Goal: Entertainment & Leisure: Consume media (video, audio)

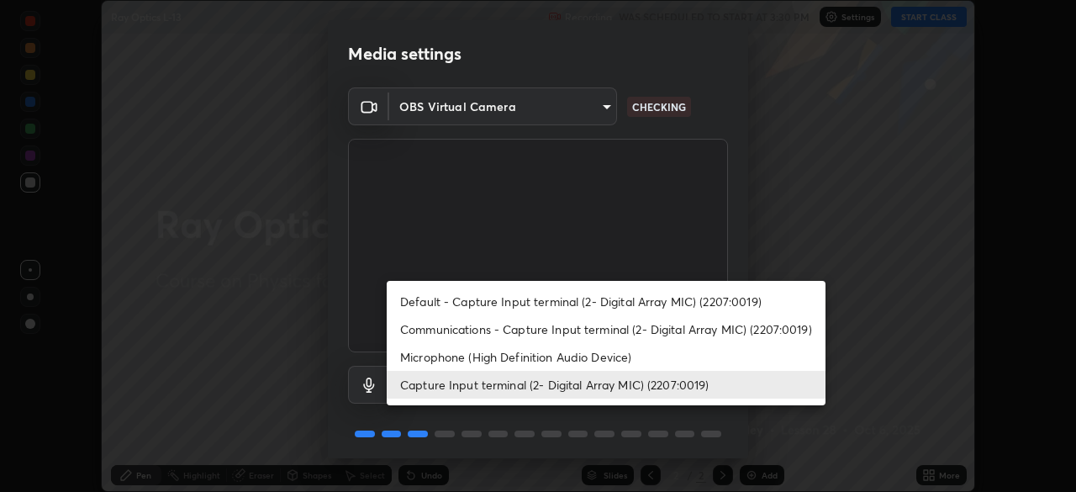
scroll to position [492, 1076]
click at [575, 388] on li "Capture Input terminal (2- Digital Array MIC) (2207:0019)" at bounding box center [606, 385] width 439 height 28
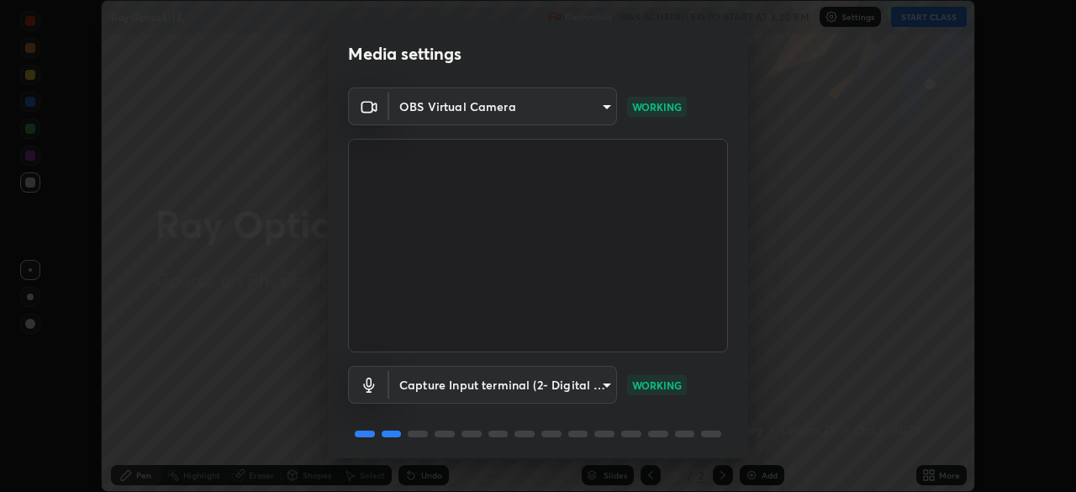
scroll to position [60, 0]
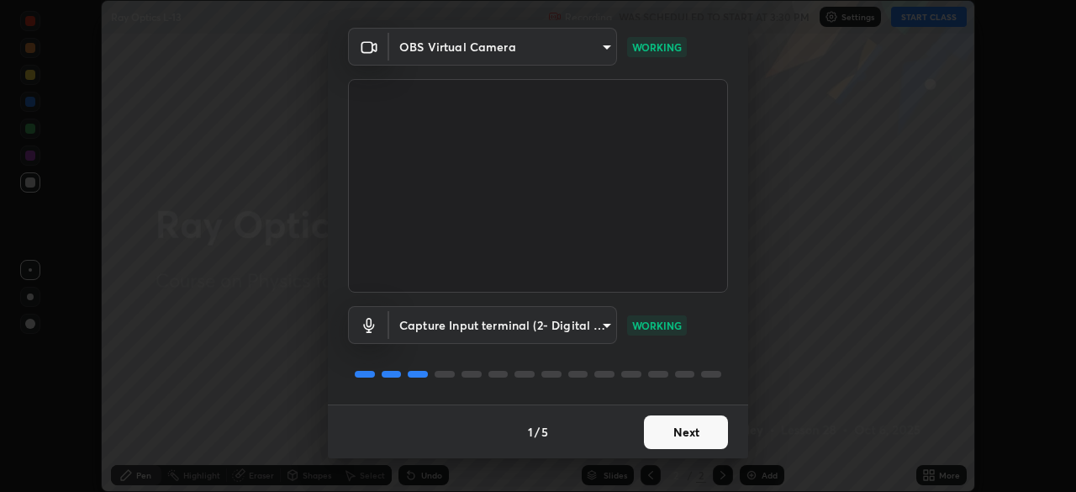
click at [684, 437] on button "Next" at bounding box center [686, 432] width 84 height 34
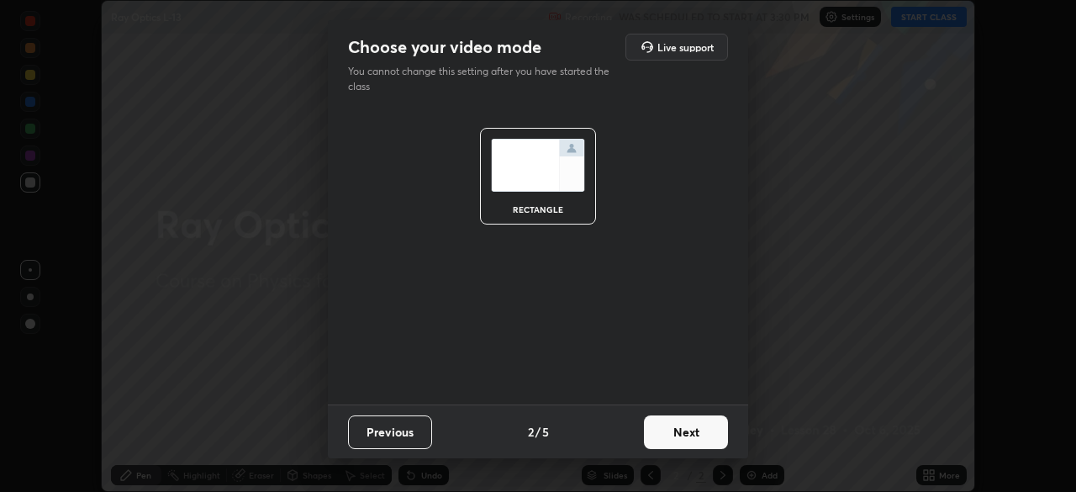
click at [687, 428] on button "Next" at bounding box center [686, 432] width 84 height 34
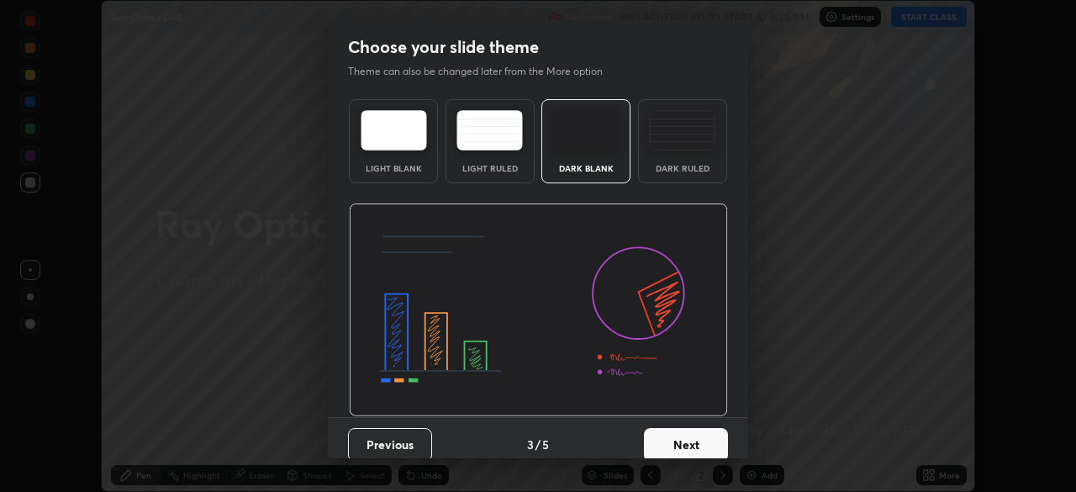
click at [674, 441] on button "Next" at bounding box center [686, 445] width 84 height 34
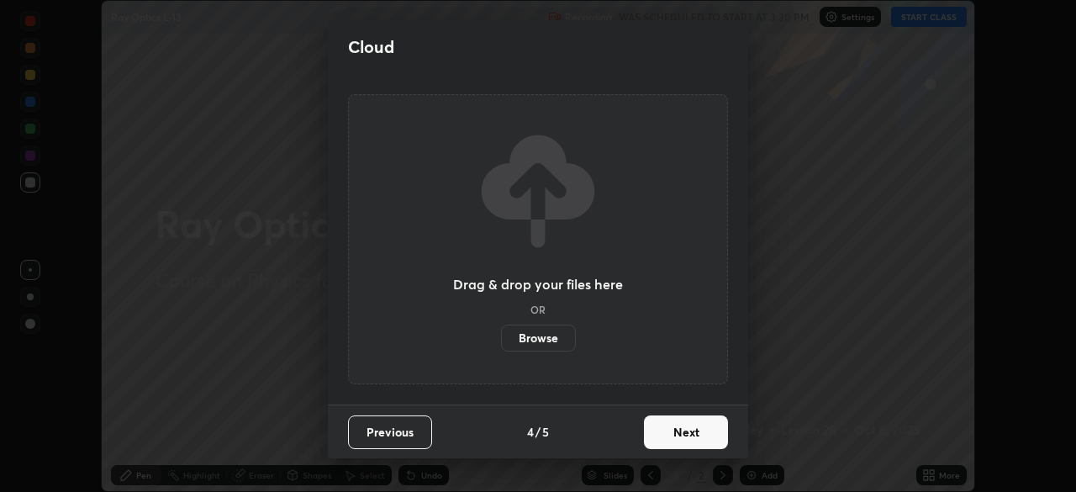
click at [685, 433] on button "Next" at bounding box center [686, 432] width 84 height 34
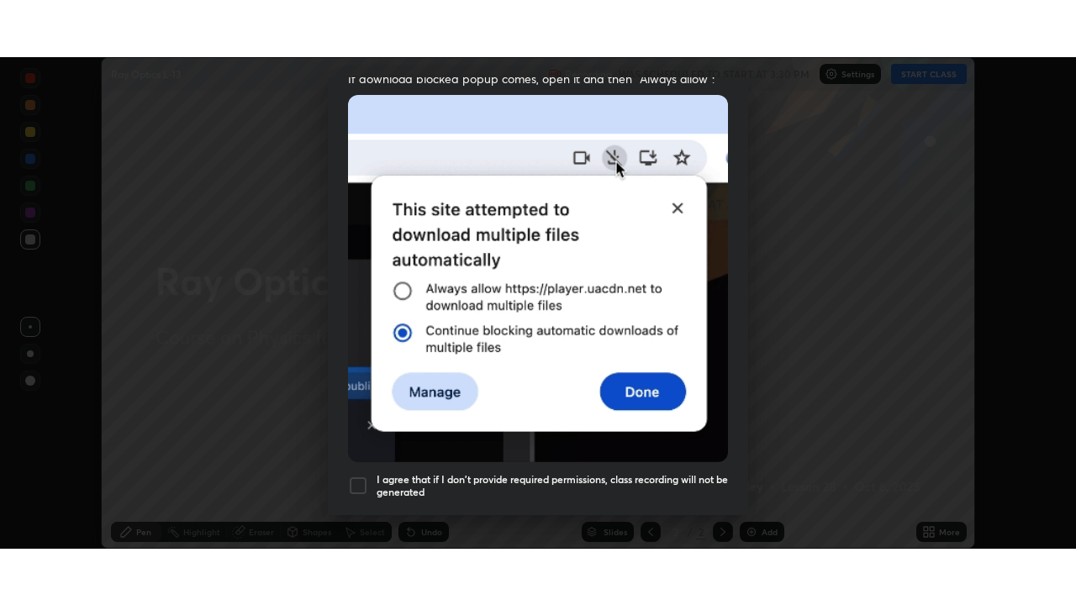
scroll to position [403, 0]
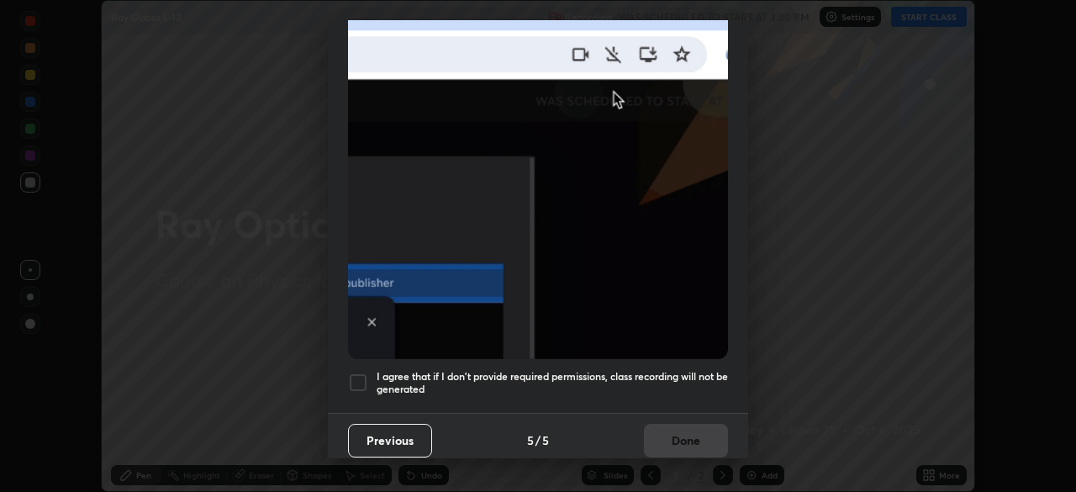
click at [356, 372] on div at bounding box center [358, 382] width 20 height 20
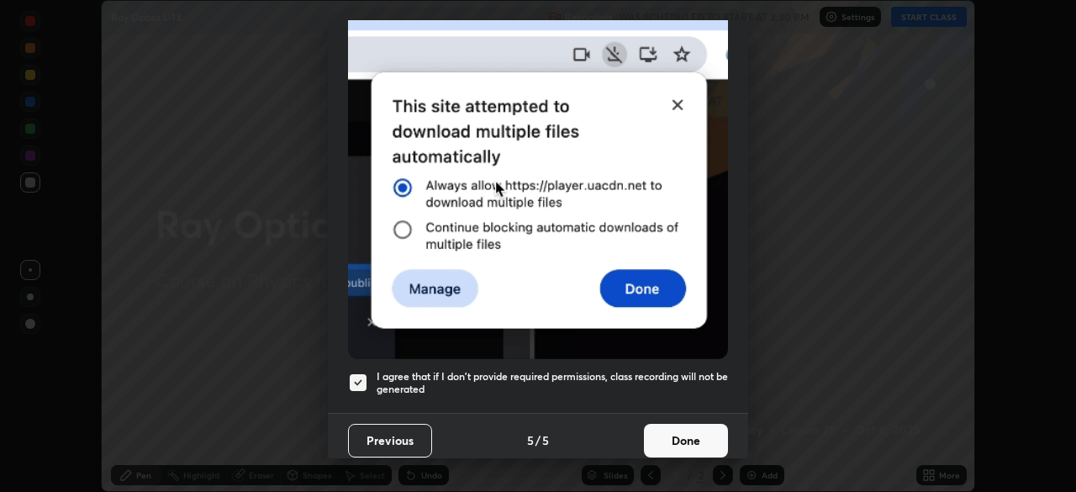
click at [685, 433] on button "Done" at bounding box center [686, 441] width 84 height 34
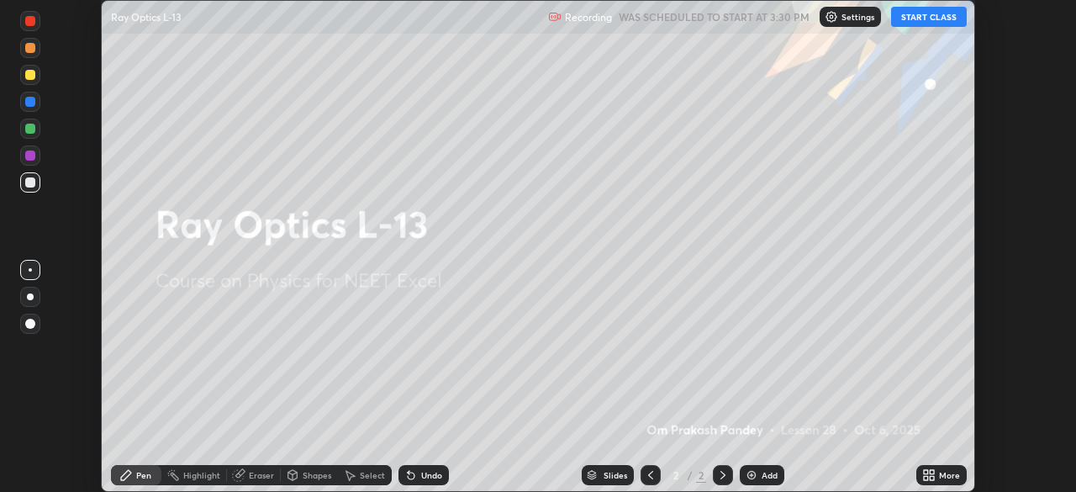
click at [935, 15] on button "START CLASS" at bounding box center [929, 17] width 76 height 20
click at [937, 23] on button "START CLASS" at bounding box center [929, 17] width 76 height 20
click at [940, 17] on button "START CLASS" at bounding box center [929, 17] width 76 height 20
click at [930, 478] on icon at bounding box center [932, 478] width 4 height 4
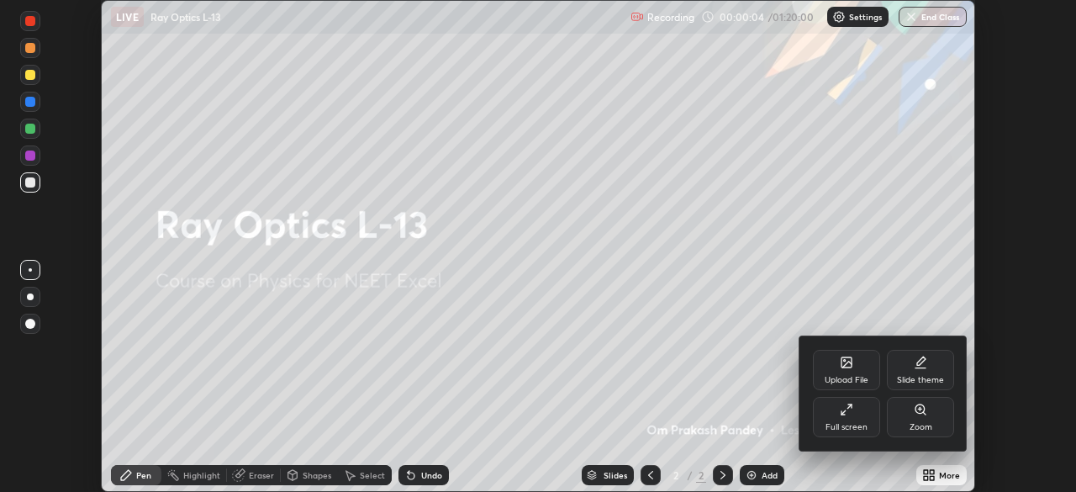
click at [844, 413] on icon at bounding box center [846, 409] width 13 height 13
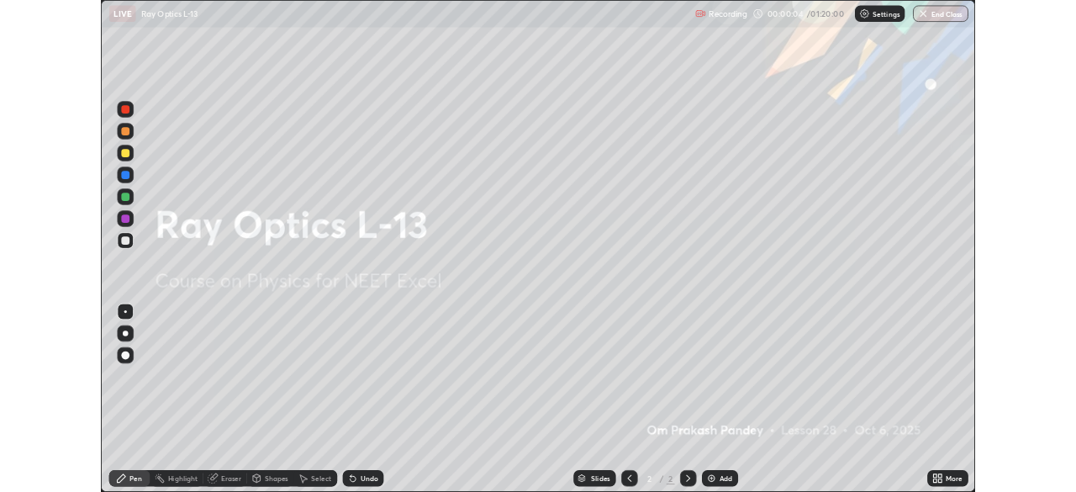
scroll to position [605, 1076]
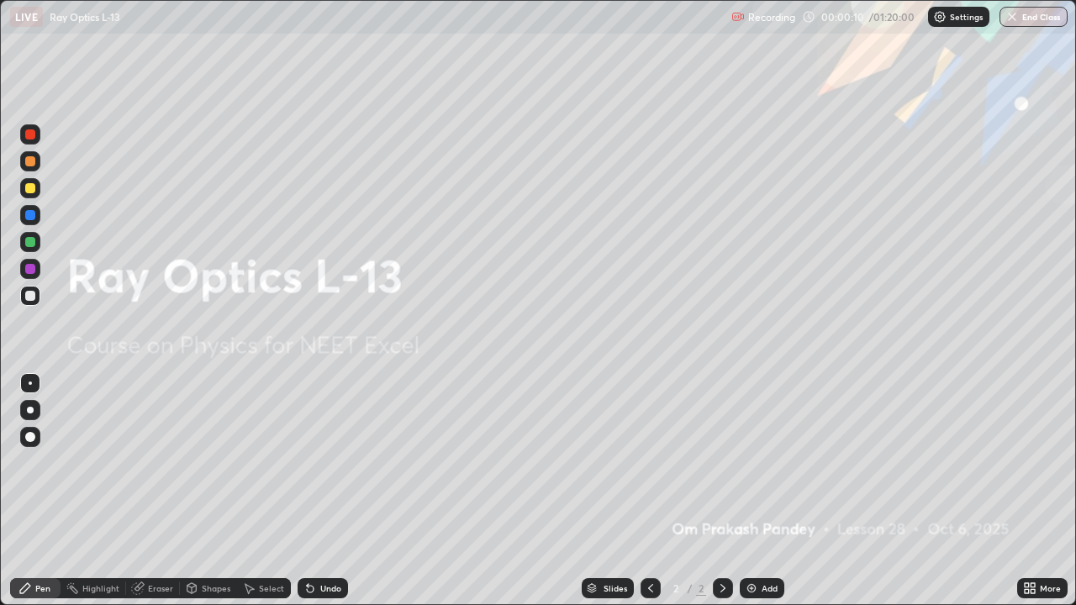
click at [751, 491] on img at bounding box center [751, 588] width 13 height 13
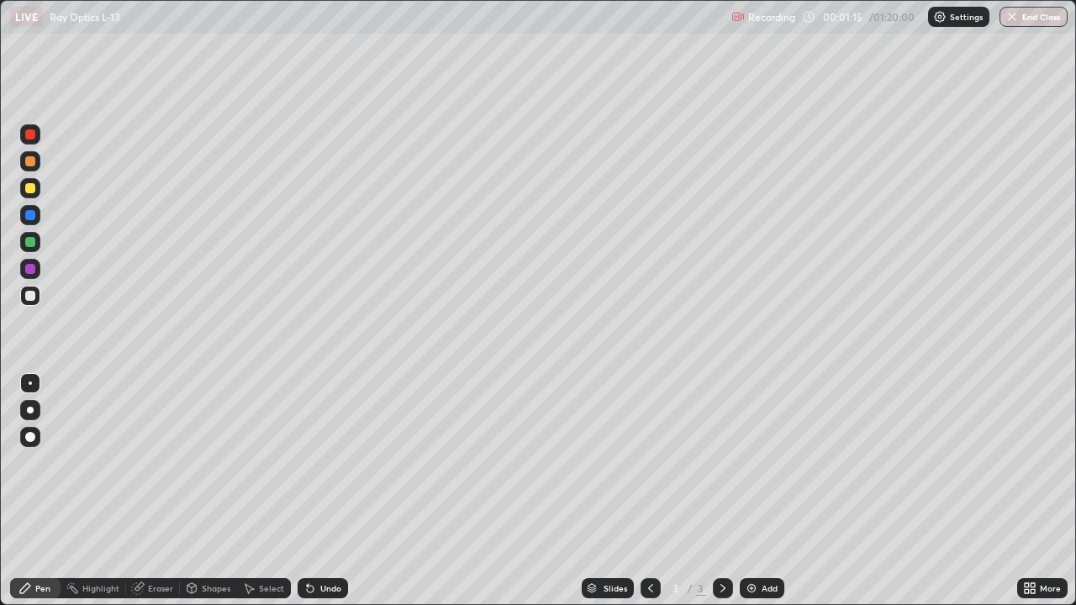
click at [30, 187] on div at bounding box center [30, 188] width 10 height 10
click at [29, 295] on div at bounding box center [30, 296] width 10 height 10
click at [754, 491] on img at bounding box center [751, 588] width 13 height 13
click at [34, 193] on div at bounding box center [30, 188] width 20 height 20
click at [28, 293] on div at bounding box center [30, 296] width 10 height 10
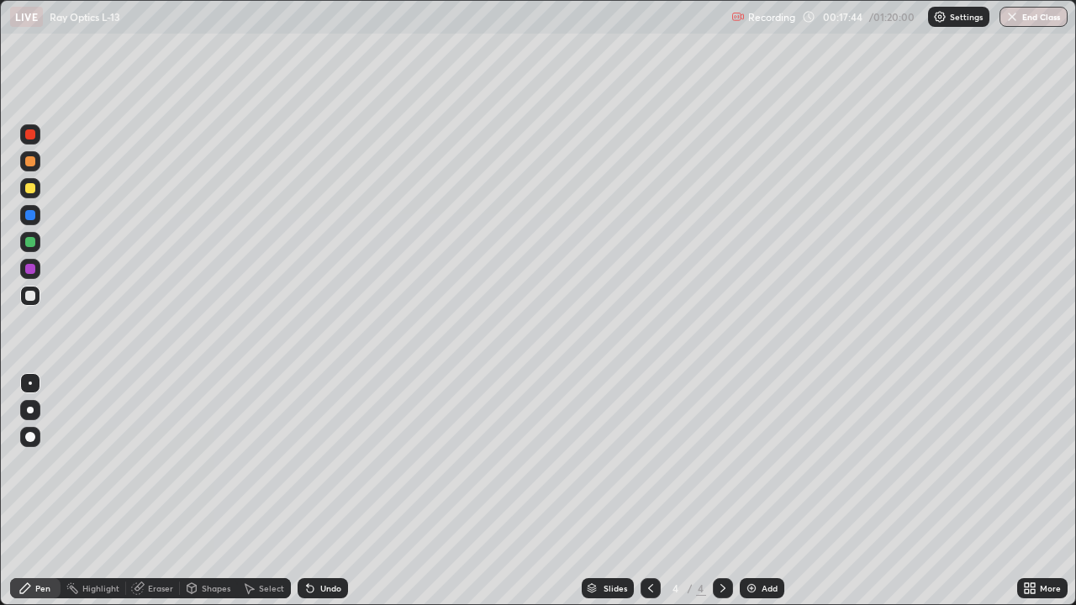
click at [29, 190] on div at bounding box center [30, 188] width 10 height 10
click at [31, 298] on div at bounding box center [30, 296] width 10 height 10
click at [751, 491] on img at bounding box center [751, 588] width 13 height 13
click at [31, 190] on div at bounding box center [30, 188] width 10 height 10
click at [750, 491] on img at bounding box center [751, 588] width 13 height 13
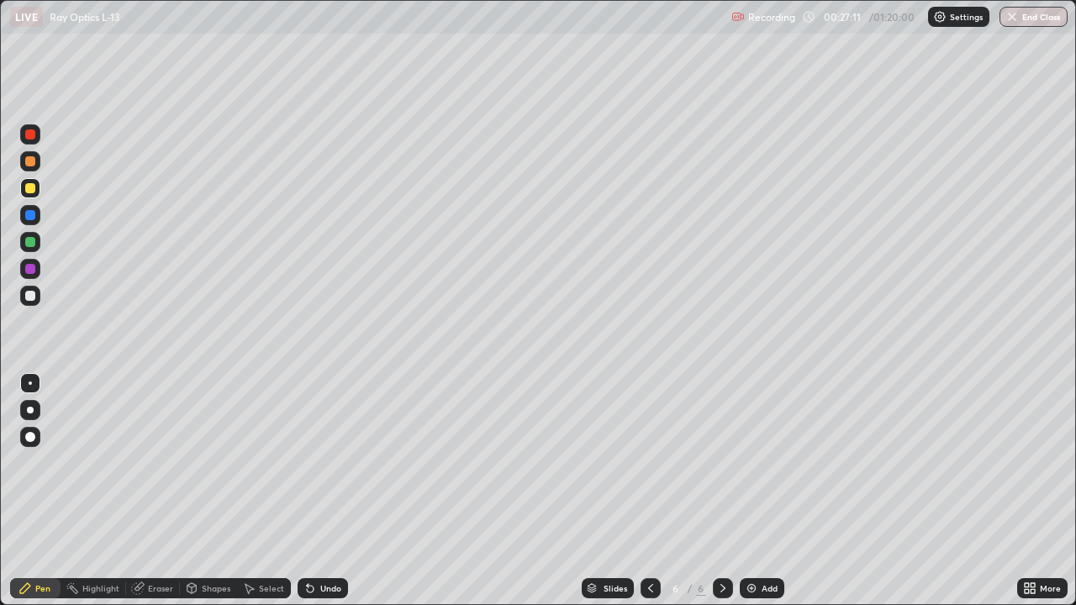
click at [29, 294] on div at bounding box center [30, 296] width 10 height 10
click at [30, 183] on div at bounding box center [30, 188] width 10 height 10
click at [29, 297] on div at bounding box center [30, 296] width 10 height 10
click at [29, 189] on div at bounding box center [30, 188] width 10 height 10
click at [28, 295] on div at bounding box center [30, 296] width 10 height 10
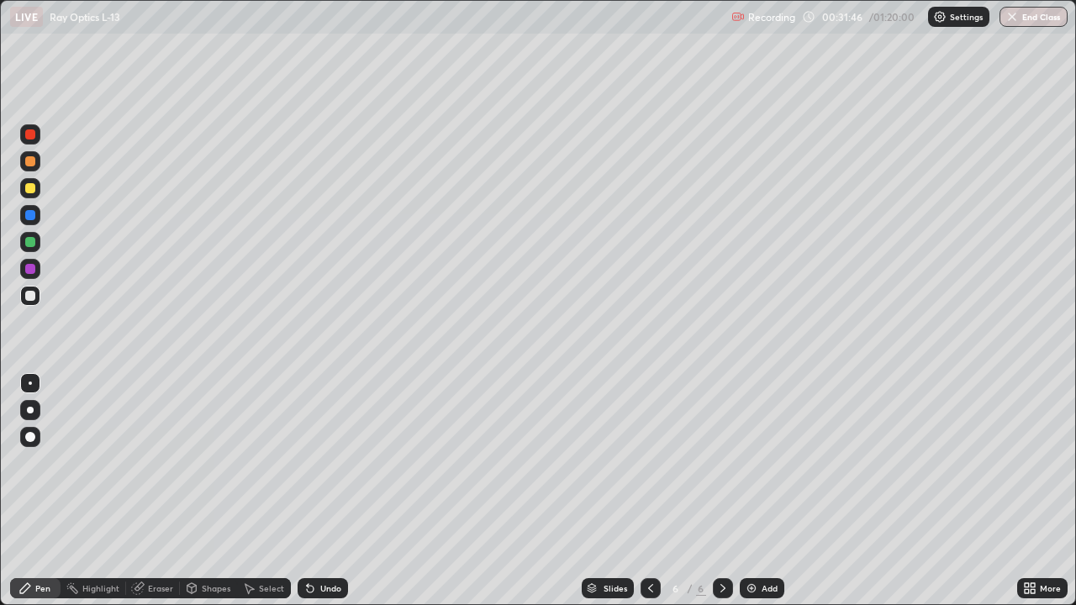
click at [28, 242] on div at bounding box center [30, 242] width 10 height 10
click at [29, 298] on div at bounding box center [30, 296] width 10 height 10
click at [160, 491] on div "Eraser" at bounding box center [160, 588] width 25 height 8
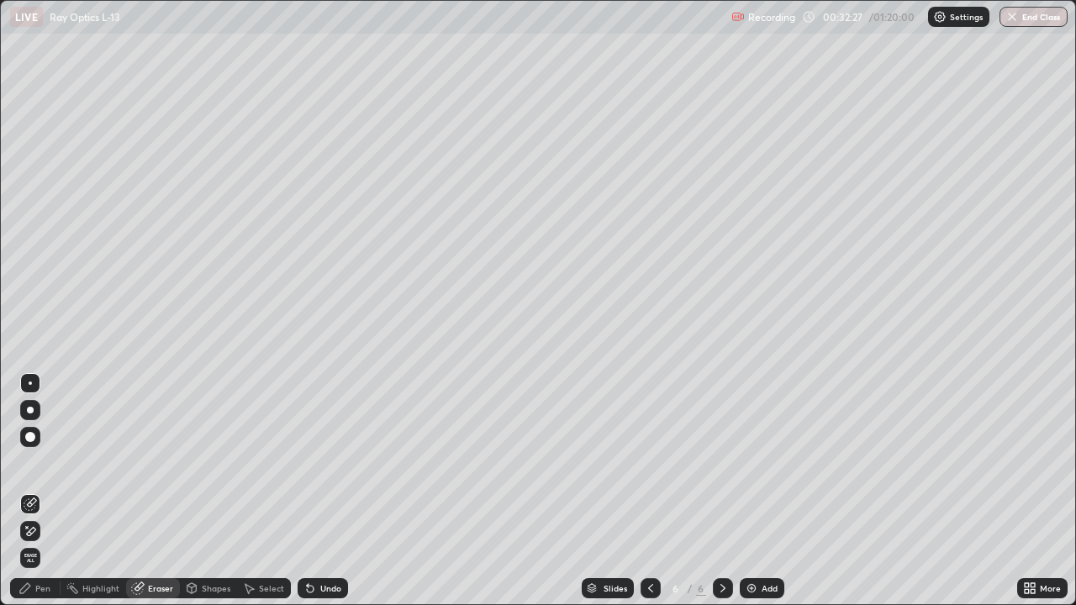
click at [41, 491] on div "Pen" at bounding box center [42, 588] width 15 height 8
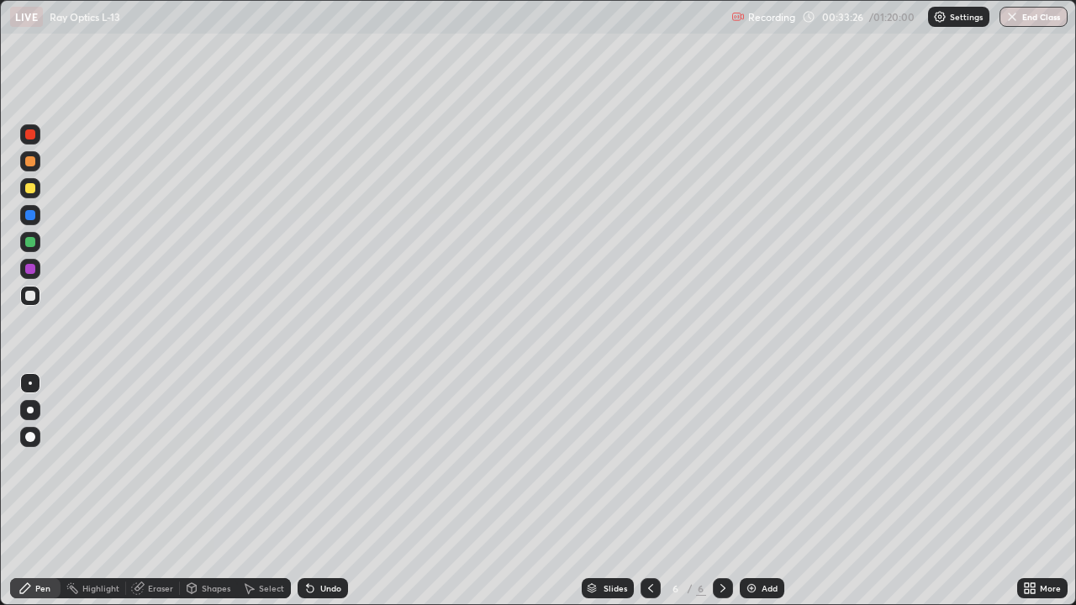
click at [29, 244] on div at bounding box center [30, 242] width 10 height 10
click at [38, 377] on div at bounding box center [30, 383] width 20 height 20
click at [29, 298] on div at bounding box center [30, 296] width 10 height 10
click at [28, 244] on div at bounding box center [30, 242] width 10 height 10
click at [43, 376] on div at bounding box center [30, 383] width 27 height 27
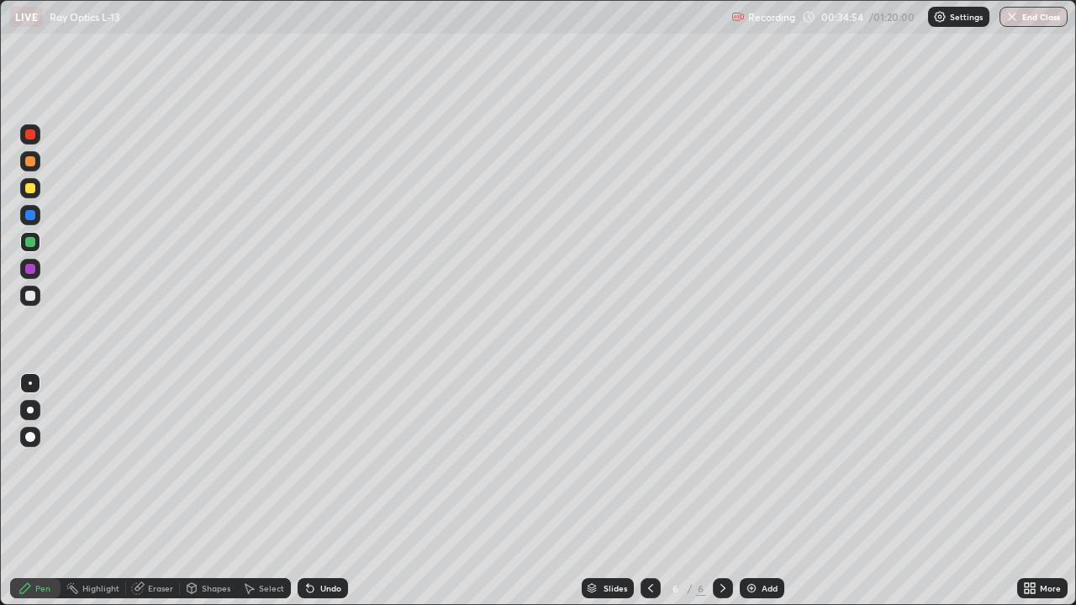
click at [43, 374] on div at bounding box center [30, 383] width 27 height 27
click at [29, 191] on div at bounding box center [30, 188] width 10 height 10
click at [31, 298] on div at bounding box center [30, 296] width 10 height 10
click at [30, 243] on div at bounding box center [30, 242] width 10 height 10
click at [752, 491] on img at bounding box center [751, 588] width 13 height 13
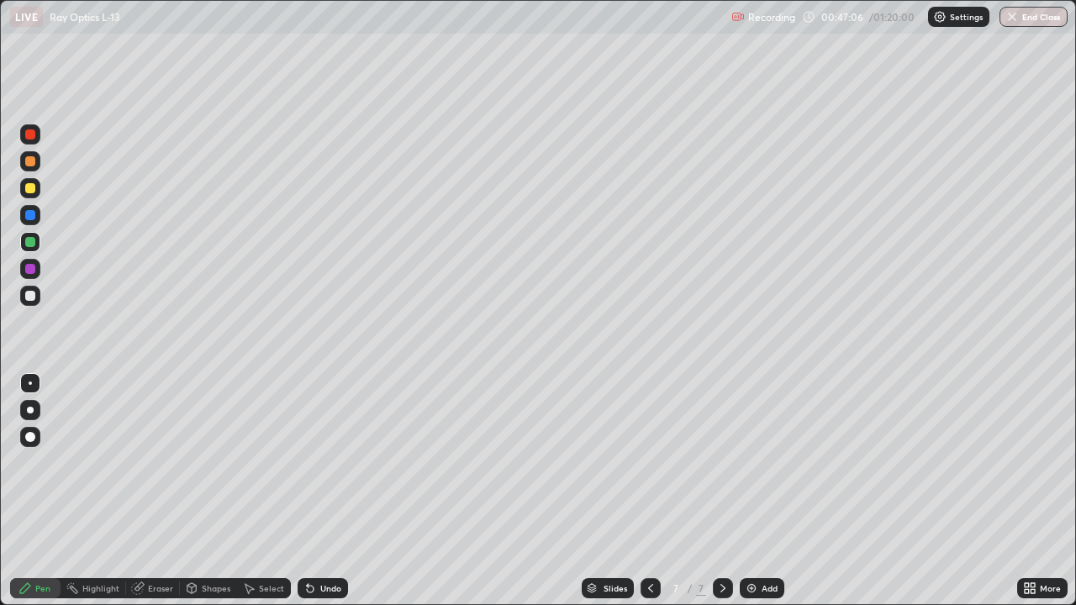
click at [23, 189] on div at bounding box center [30, 188] width 20 height 20
click at [29, 295] on div at bounding box center [30, 296] width 10 height 10
click at [755, 491] on img at bounding box center [751, 588] width 13 height 13
click at [32, 189] on div at bounding box center [30, 188] width 10 height 10
click at [161, 491] on div "Eraser" at bounding box center [160, 588] width 25 height 8
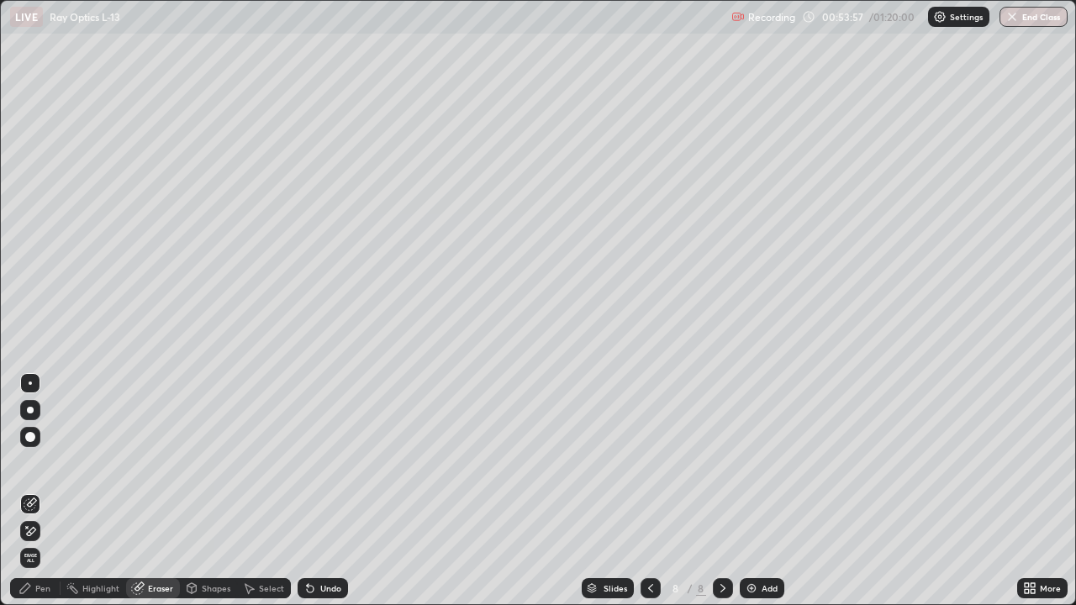
click at [43, 491] on div "Pen" at bounding box center [42, 588] width 15 height 8
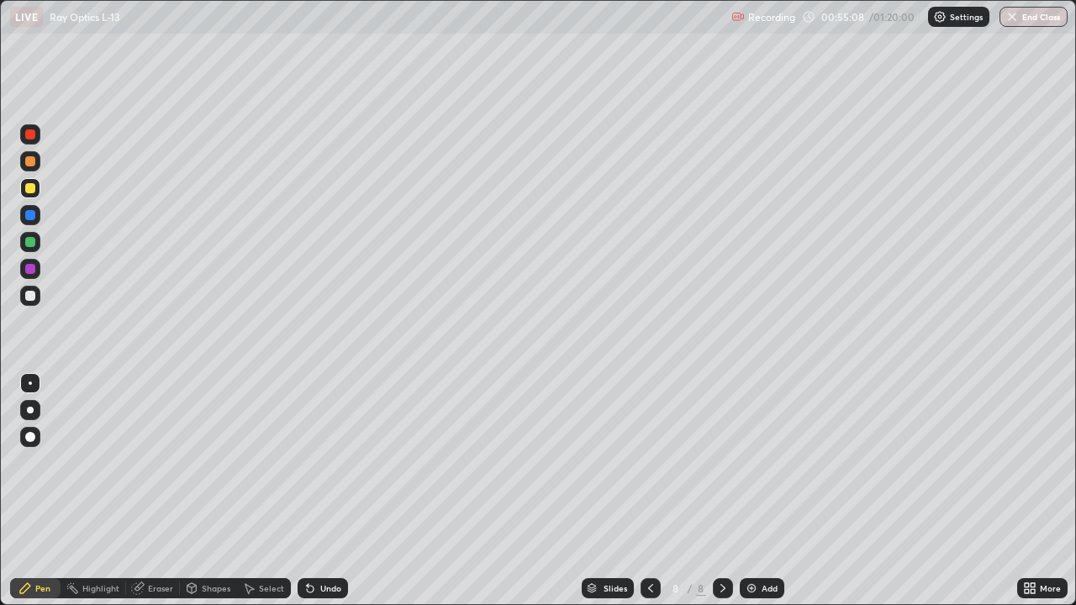
click at [29, 298] on div at bounding box center [30, 296] width 10 height 10
click at [747, 491] on div "Add" at bounding box center [762, 588] width 45 height 20
click at [29, 185] on div at bounding box center [30, 188] width 10 height 10
click at [29, 296] on div at bounding box center [30, 296] width 10 height 10
click at [31, 214] on div at bounding box center [30, 215] width 10 height 10
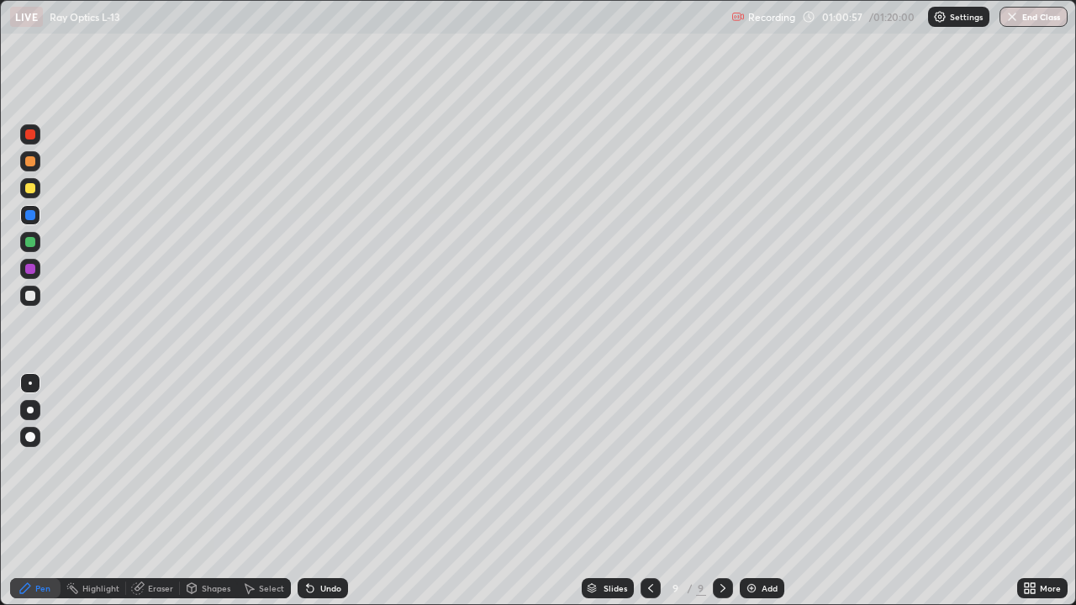
click at [31, 295] on div at bounding box center [30, 296] width 10 height 10
click at [748, 491] on img at bounding box center [751, 588] width 13 height 13
click at [29, 217] on div at bounding box center [30, 215] width 10 height 10
click at [31, 292] on div at bounding box center [30, 296] width 10 height 10
click at [159, 491] on div "Eraser" at bounding box center [160, 588] width 25 height 8
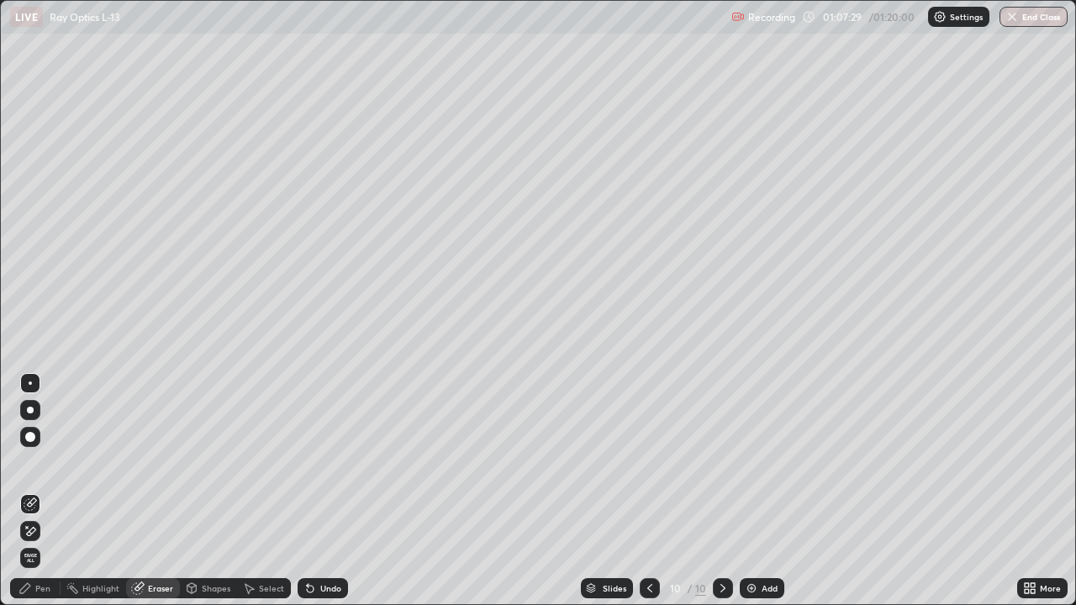
click at [39, 491] on div "Pen" at bounding box center [42, 588] width 15 height 8
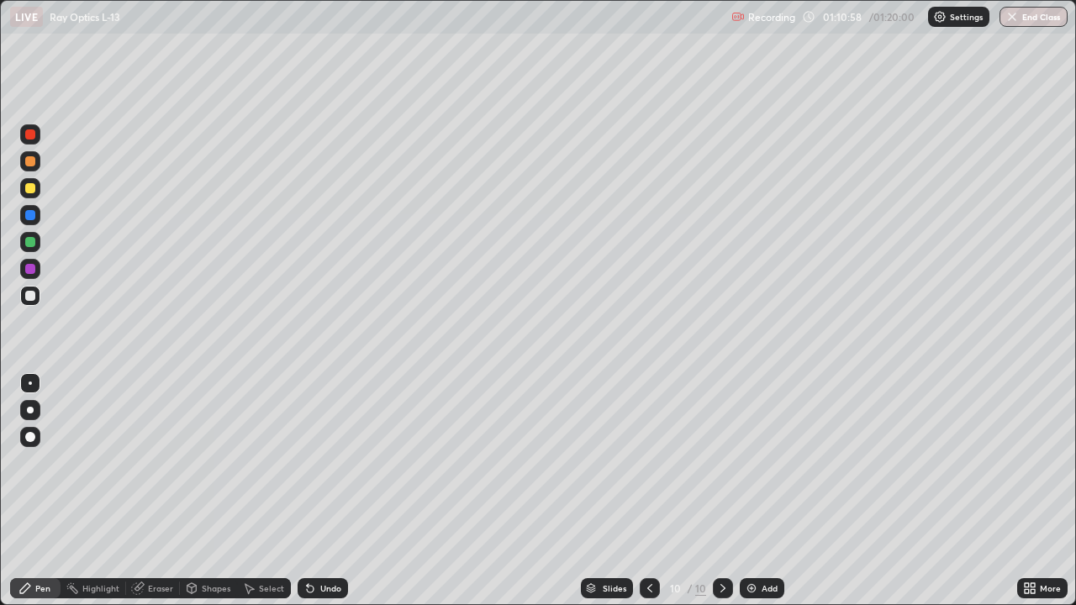
click at [33, 187] on div at bounding box center [30, 188] width 10 height 10
click at [752, 491] on img at bounding box center [751, 588] width 13 height 13
click at [26, 295] on div at bounding box center [30, 296] width 10 height 10
click at [28, 188] on div at bounding box center [30, 188] width 10 height 10
click at [29, 245] on div at bounding box center [30, 242] width 10 height 10
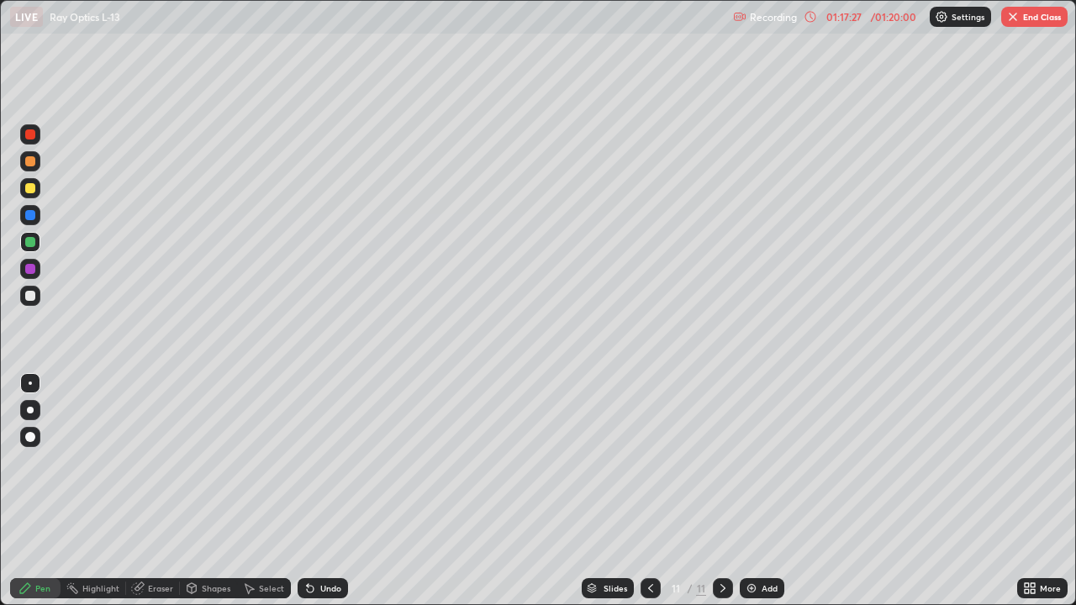
click at [29, 295] on div at bounding box center [30, 296] width 10 height 10
click at [160, 491] on div "Eraser" at bounding box center [160, 588] width 25 height 8
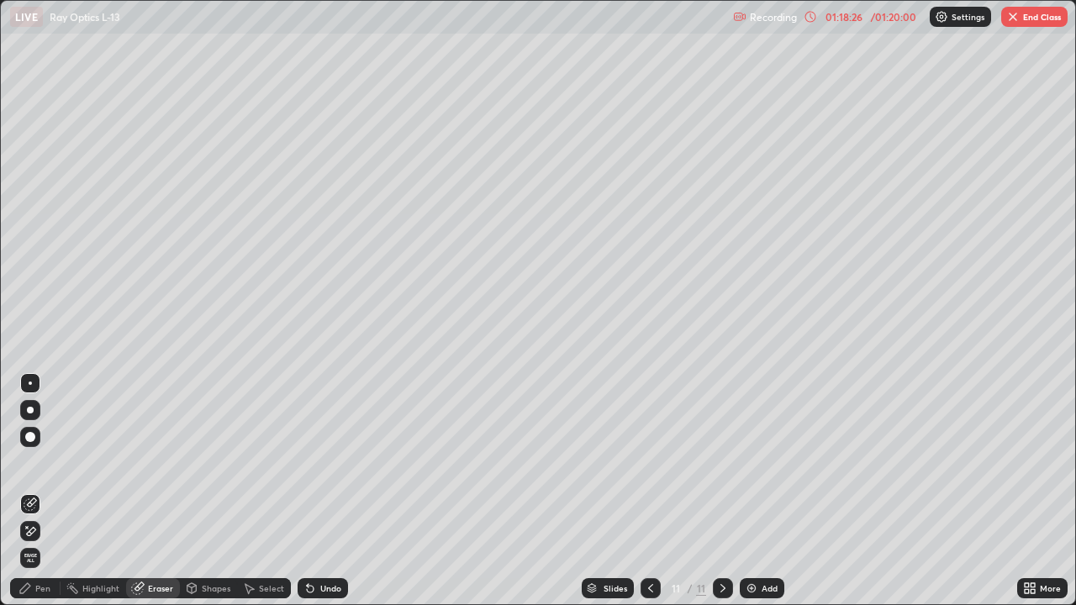
click at [39, 491] on div "Pen" at bounding box center [42, 588] width 15 height 8
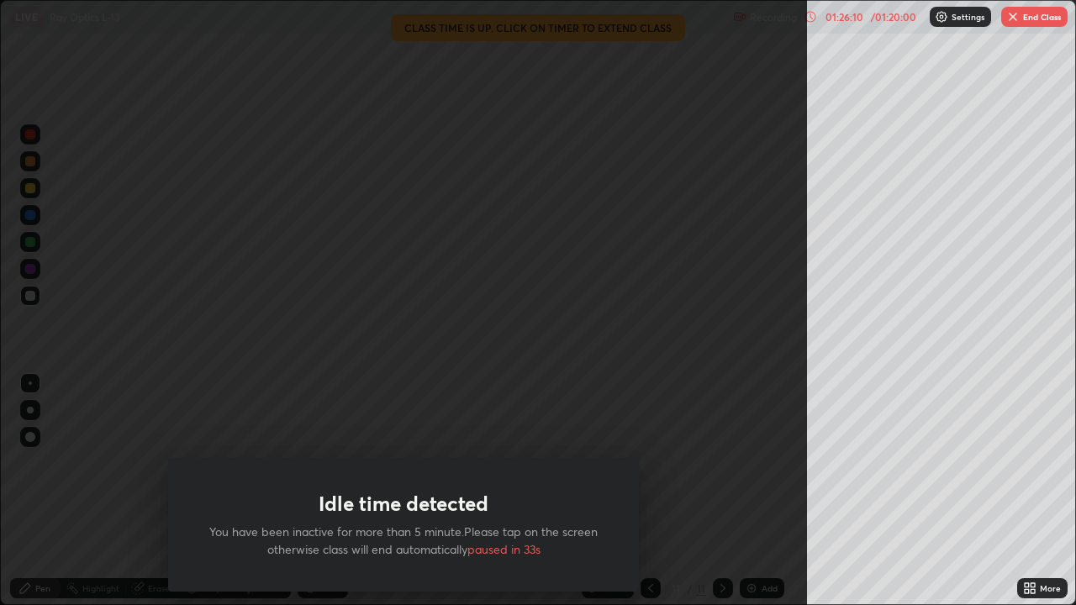
click at [719, 308] on div "Idle time detected You have been inactive for more than 5 minute.Please tap on …" at bounding box center [403, 302] width 807 height 605
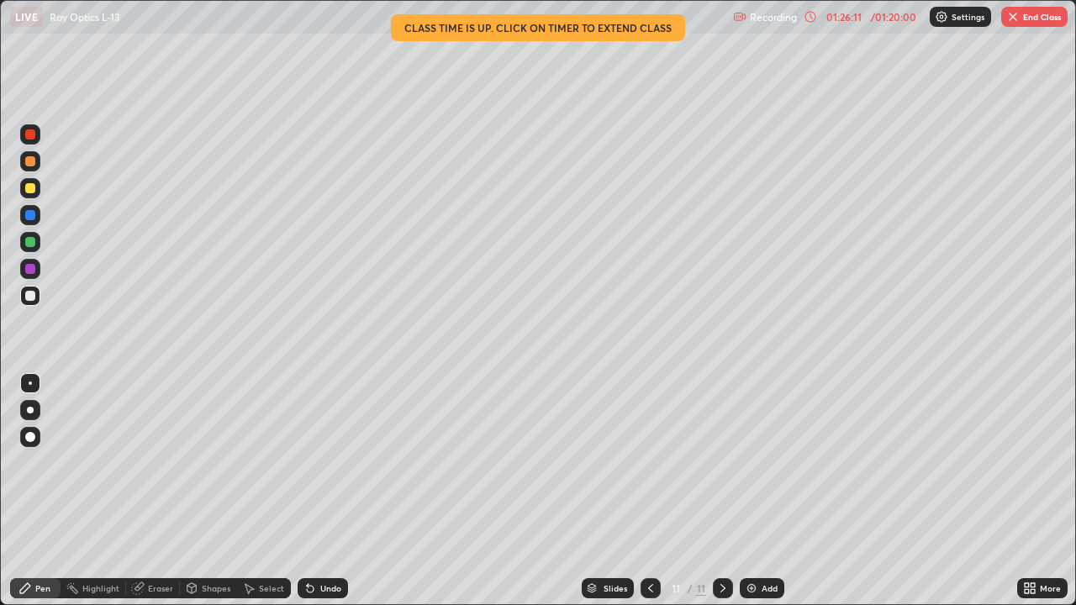
click at [1031, 18] on button "End Class" at bounding box center [1034, 17] width 66 height 20
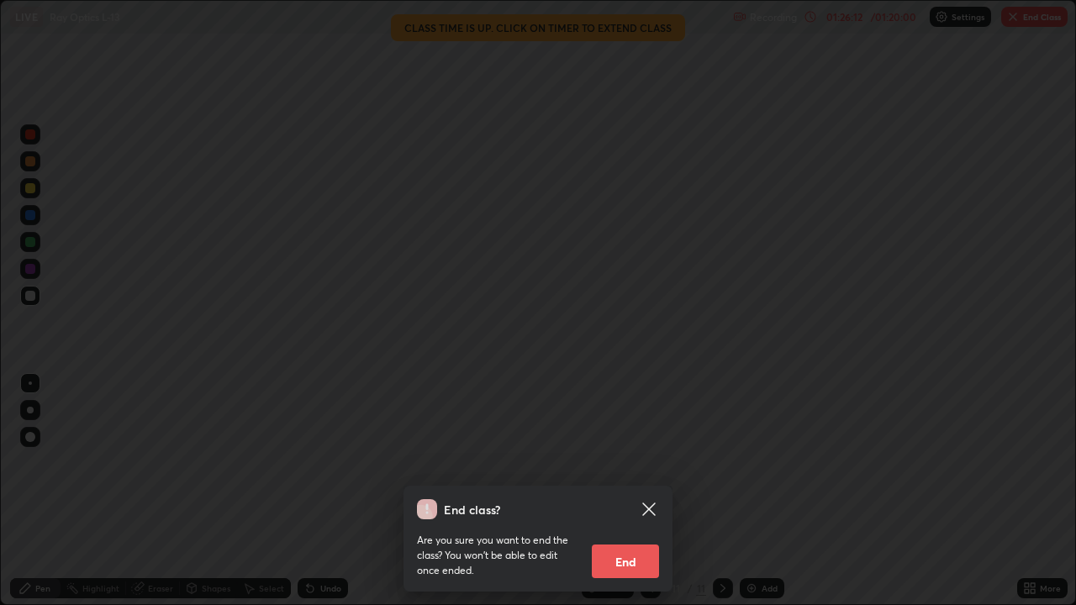
click at [640, 491] on button "End" at bounding box center [625, 562] width 67 height 34
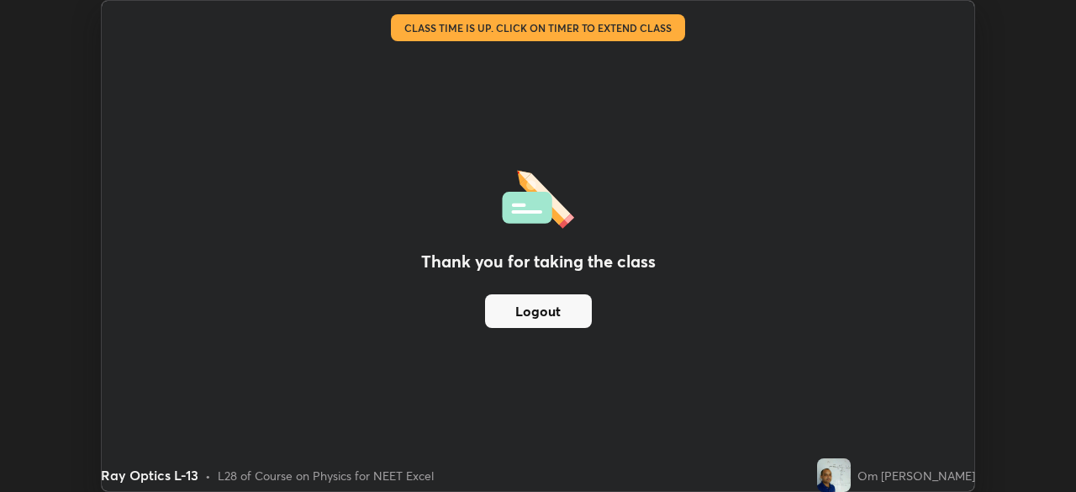
scroll to position [83592, 83008]
